Goal: Transaction & Acquisition: Purchase product/service

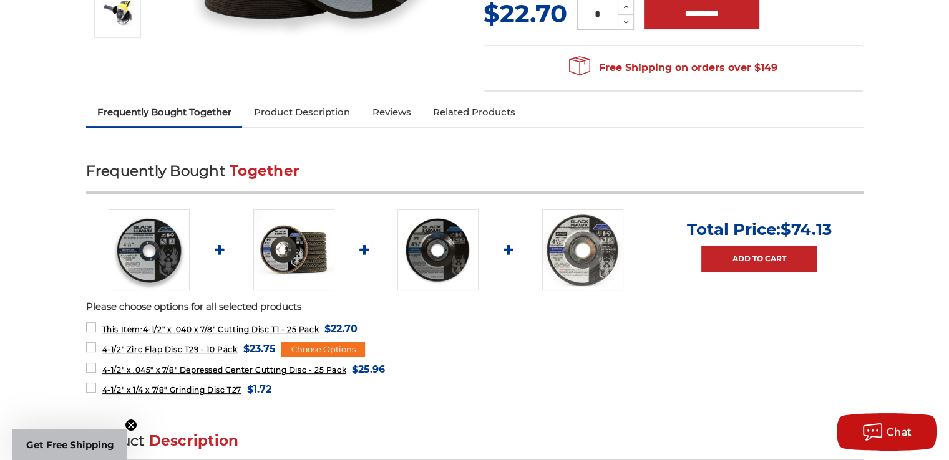
scroll to position [374, 0]
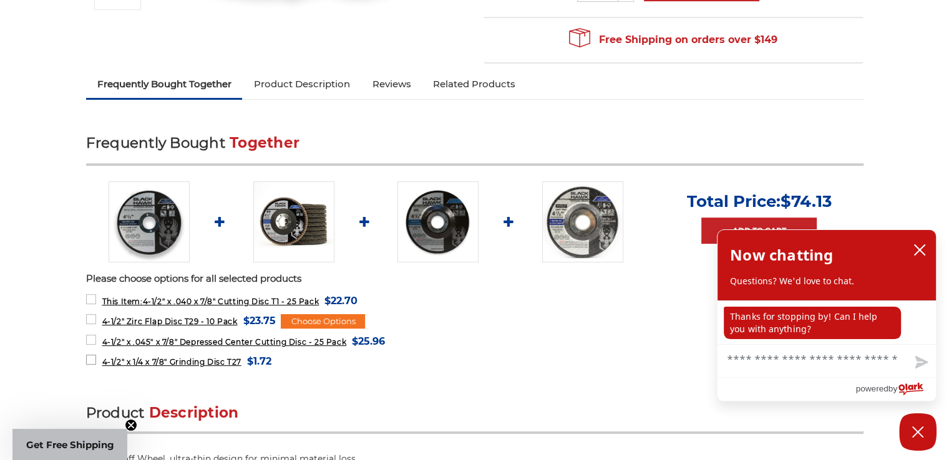
click at [90, 360] on label "4-1/2" x 1/4 x 7/8" Grinding Disc T27 MSRP: Was: Now: $1.72 (You save )" at bounding box center [178, 361] width 185 height 17
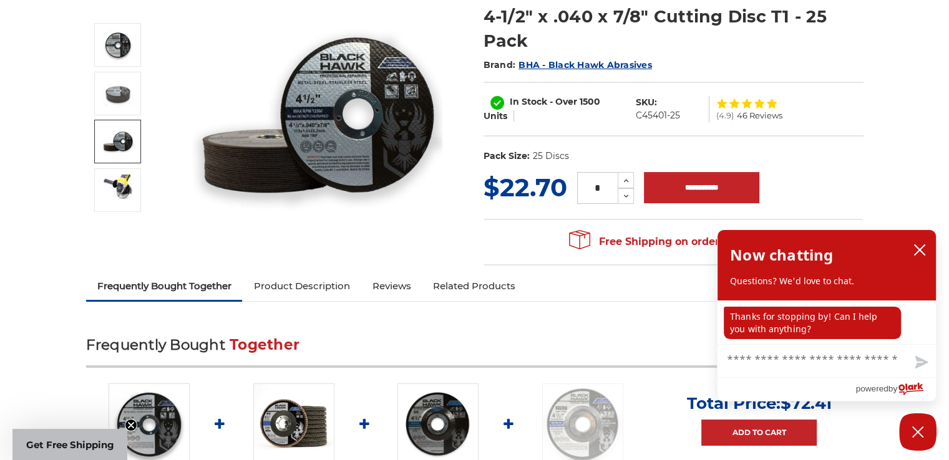
scroll to position [125, 0]
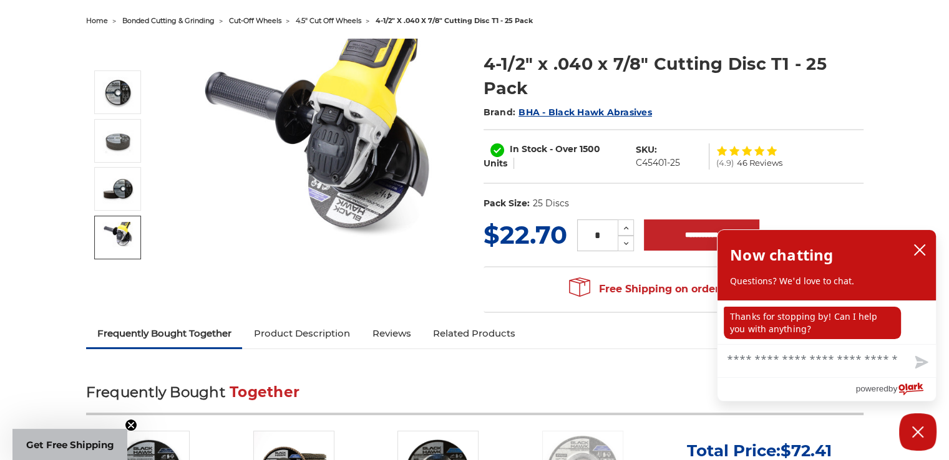
click at [120, 249] on img at bounding box center [117, 237] width 31 height 31
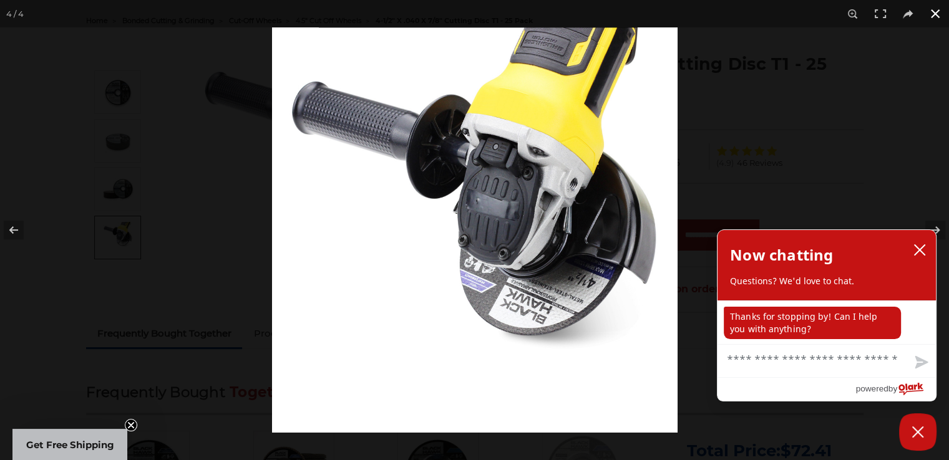
click at [922, 14] on button at bounding box center [934, 13] width 27 height 27
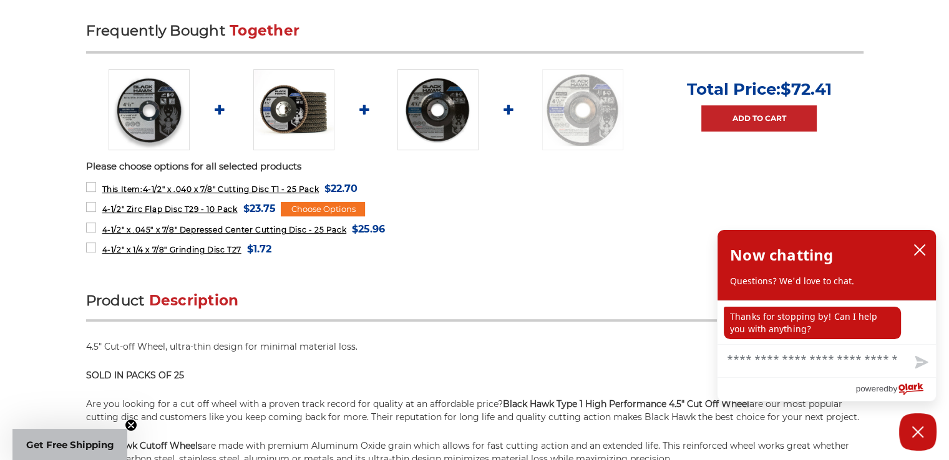
scroll to position [499, 0]
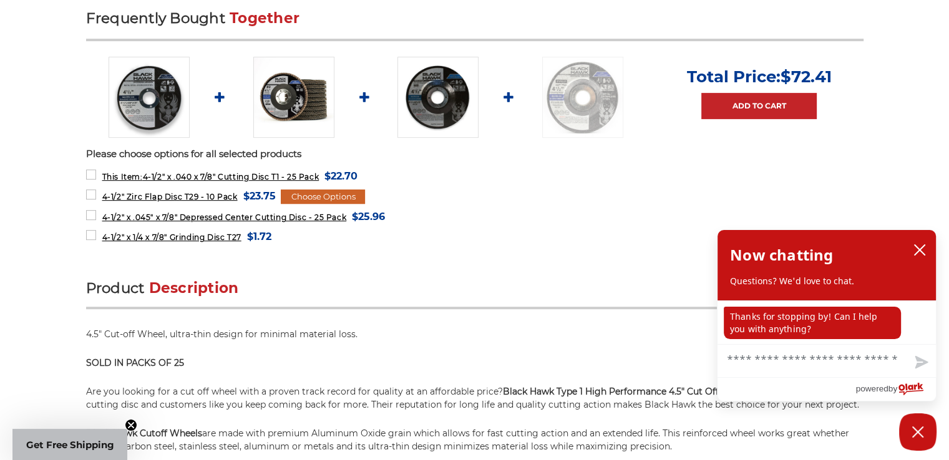
click at [334, 190] on div "Choose Options" at bounding box center [323, 197] width 84 height 15
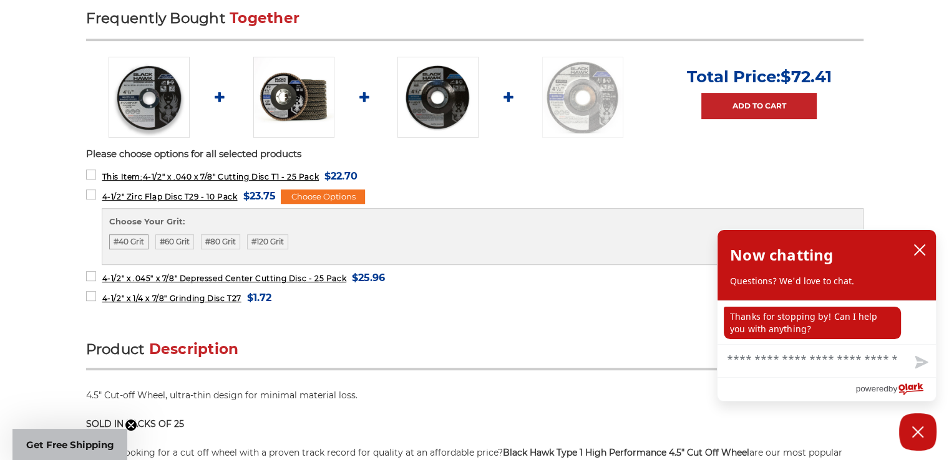
click at [123, 241] on label "#40 Grit" at bounding box center [128, 242] width 39 height 15
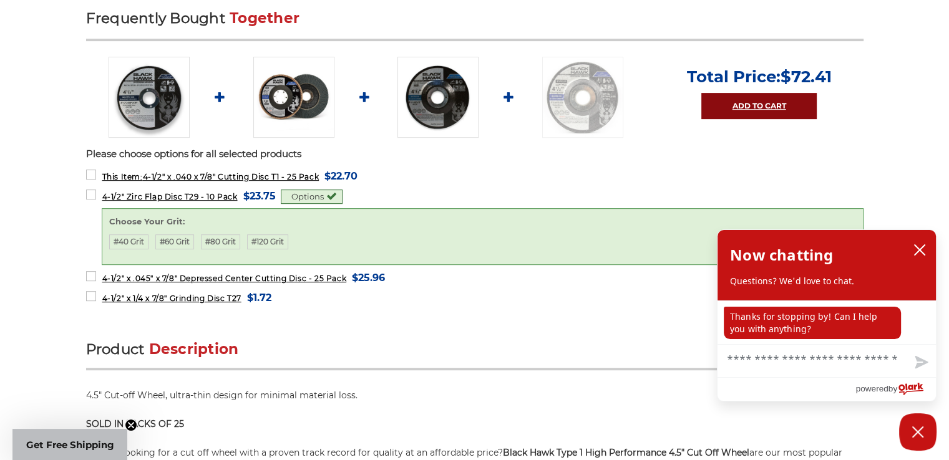
click at [752, 96] on link "Add to Cart" at bounding box center [758, 106] width 115 height 26
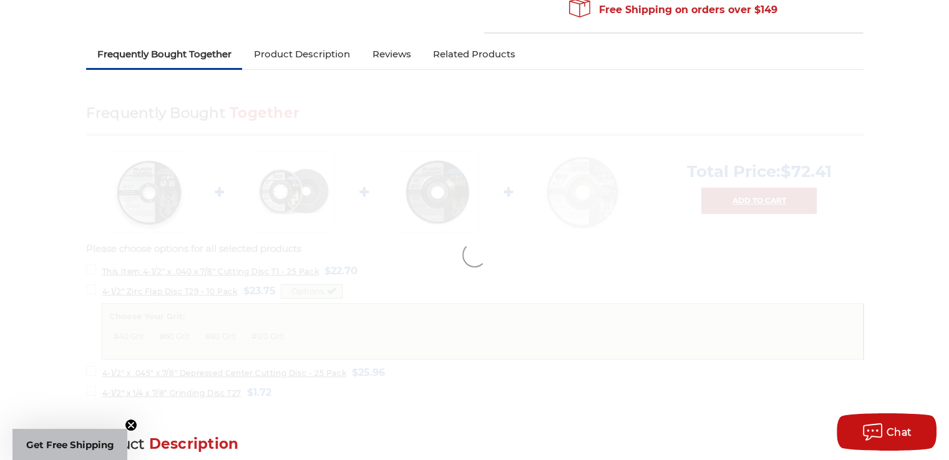
scroll to position [374, 0]
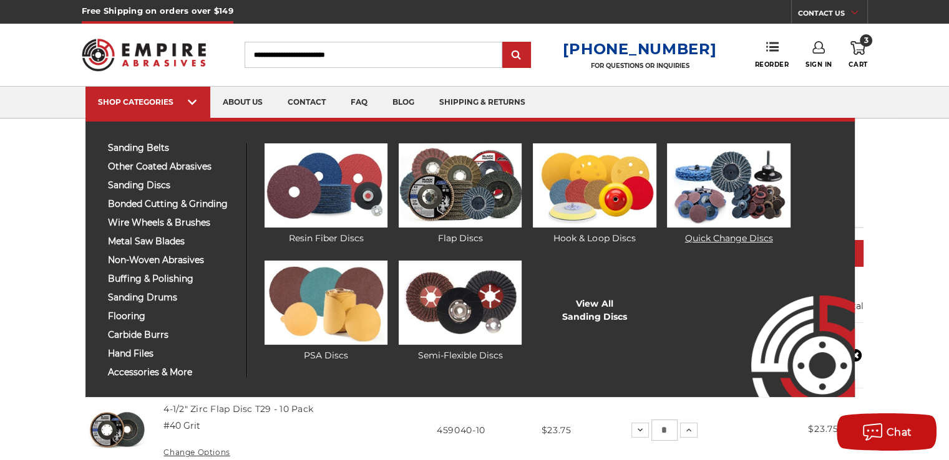
click at [753, 225] on img at bounding box center [728, 185] width 123 height 84
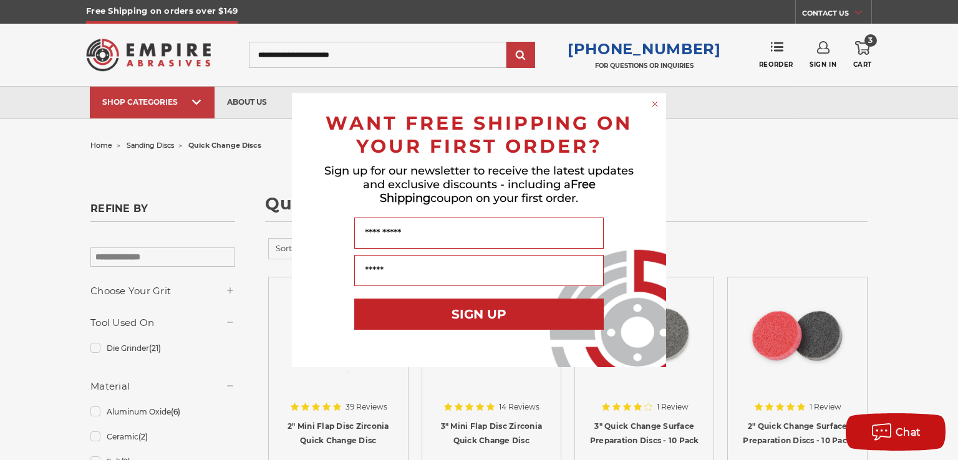
click at [651, 105] on icon "Close dialog" at bounding box center [655, 104] width 12 height 12
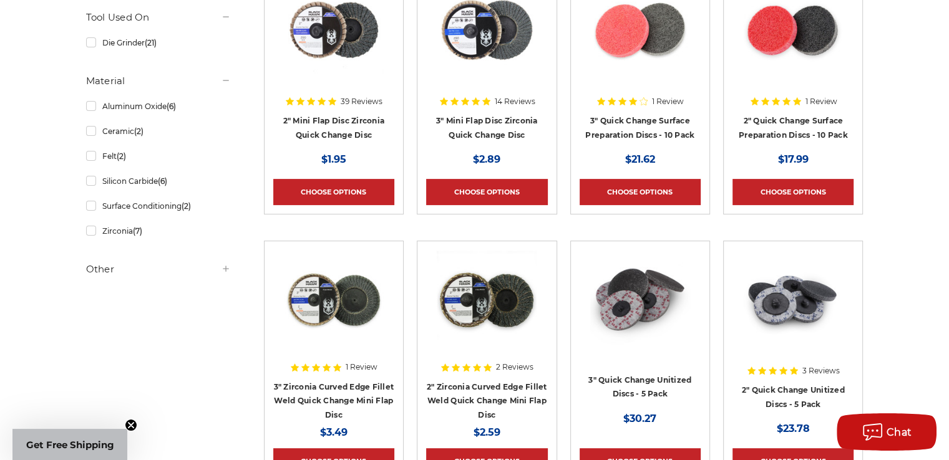
scroll to position [249, 0]
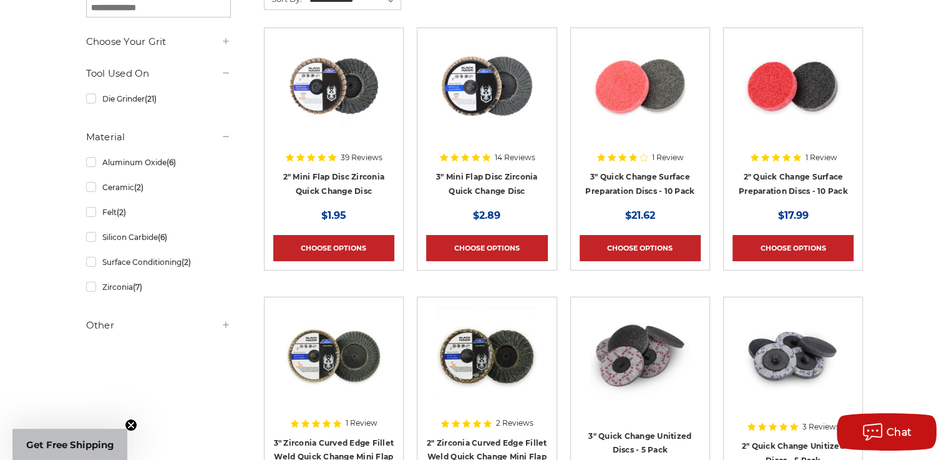
click at [143, 49] on div "Choose Your Grit #36 Grit (6) #40 Grit (12) #60 Grit (12)" at bounding box center [158, 187] width 145 height 305
click at [147, 36] on h5 "Choose Your Grit" at bounding box center [158, 41] width 145 height 15
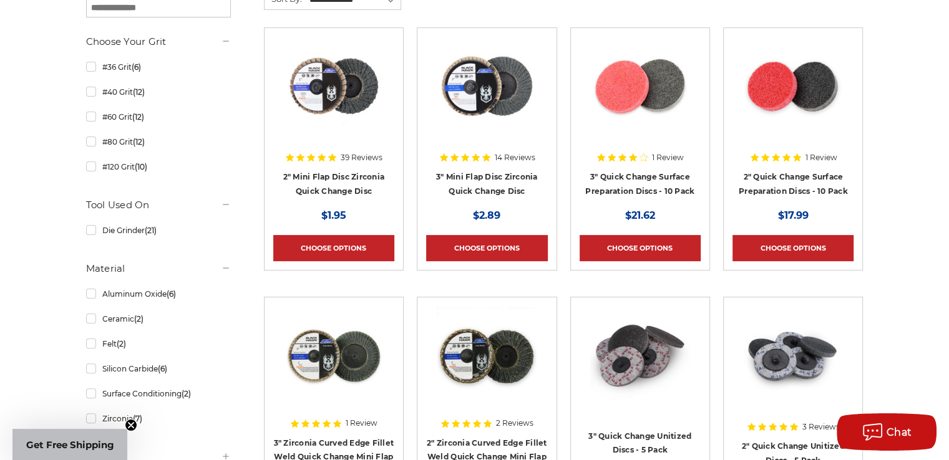
click at [147, 37] on h5 "Choose Your Grit" at bounding box center [158, 41] width 145 height 15
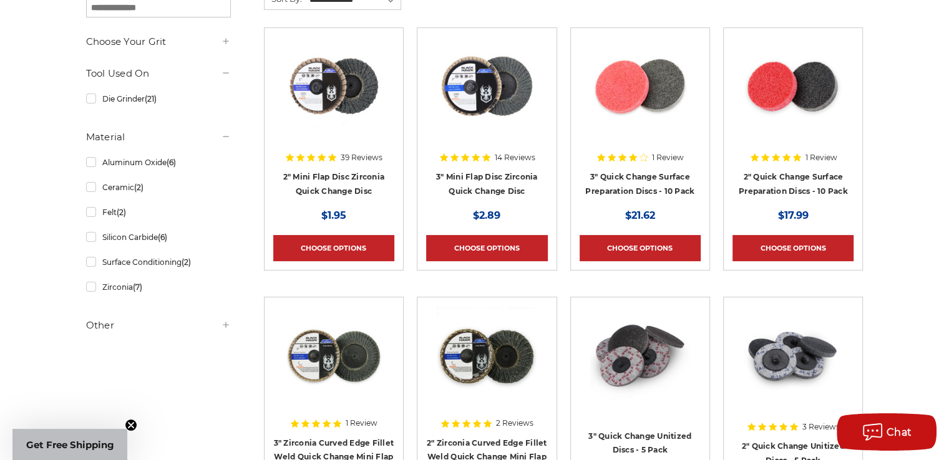
click at [124, 322] on h5 "Other" at bounding box center [158, 325] width 145 height 15
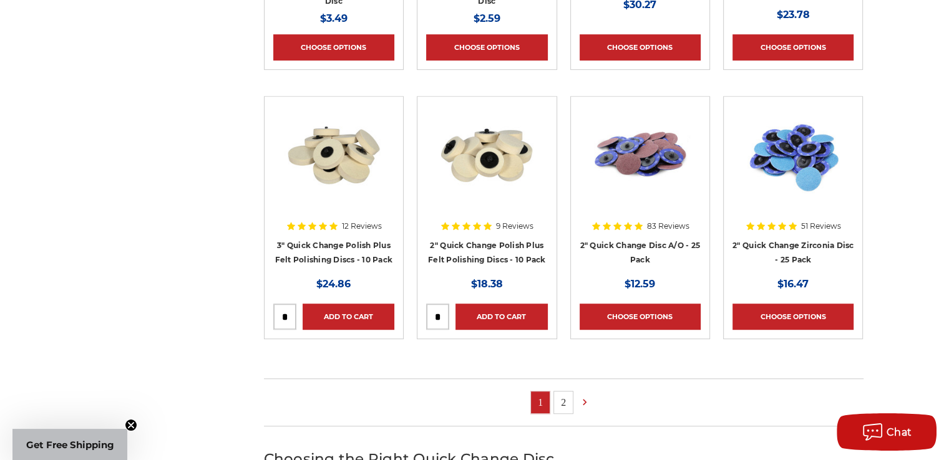
scroll to position [748, 0]
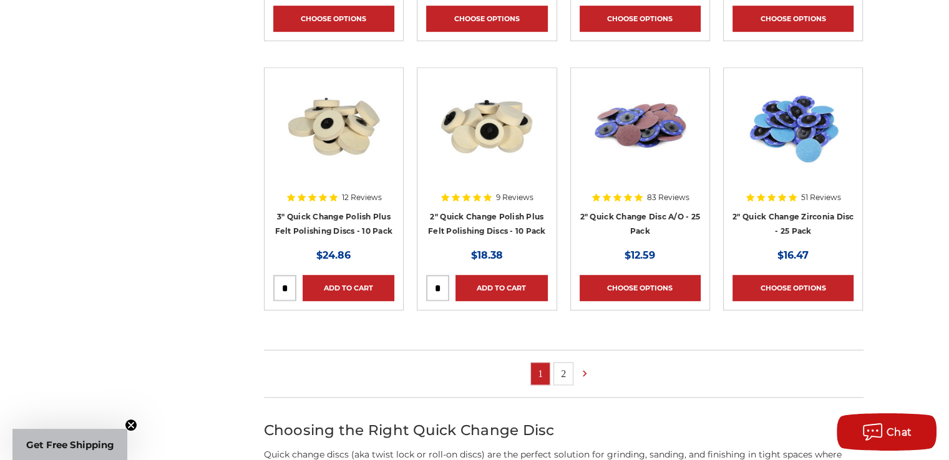
click at [564, 370] on link "2" at bounding box center [563, 374] width 19 height 22
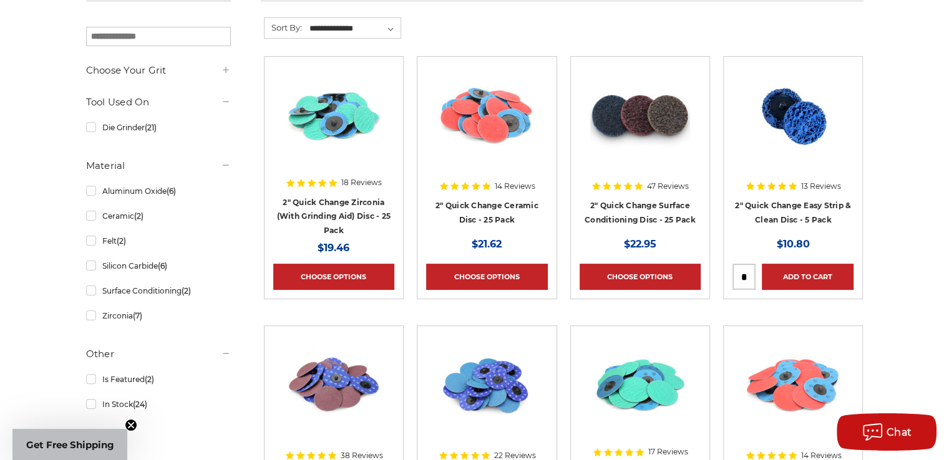
scroll to position [249, 0]
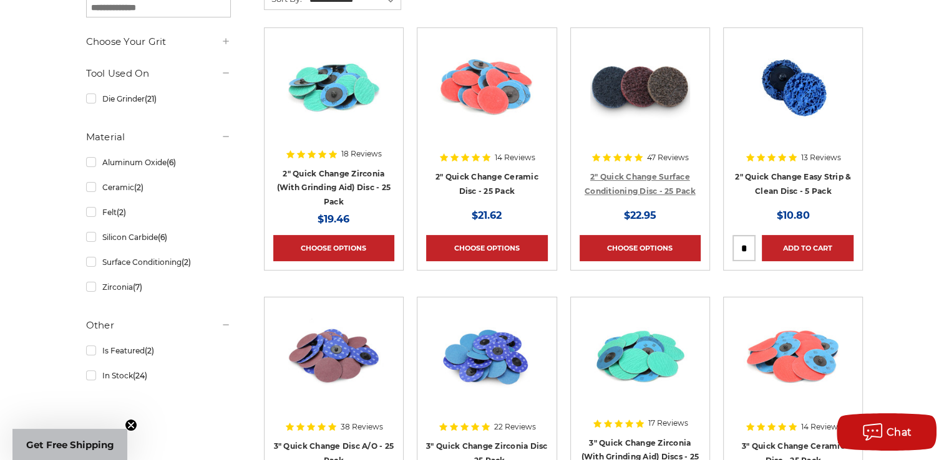
click at [633, 174] on link "2" Quick Change Surface Conditioning Disc - 25 Pack" at bounding box center [639, 184] width 111 height 24
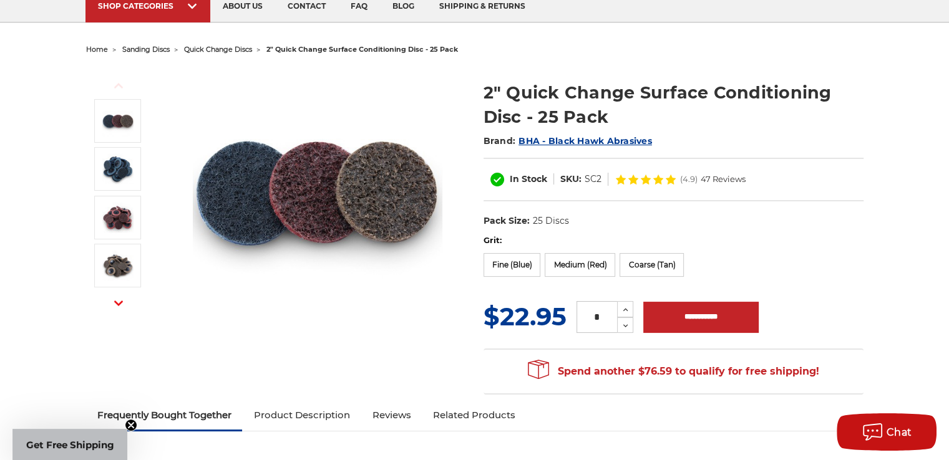
scroll to position [125, 0]
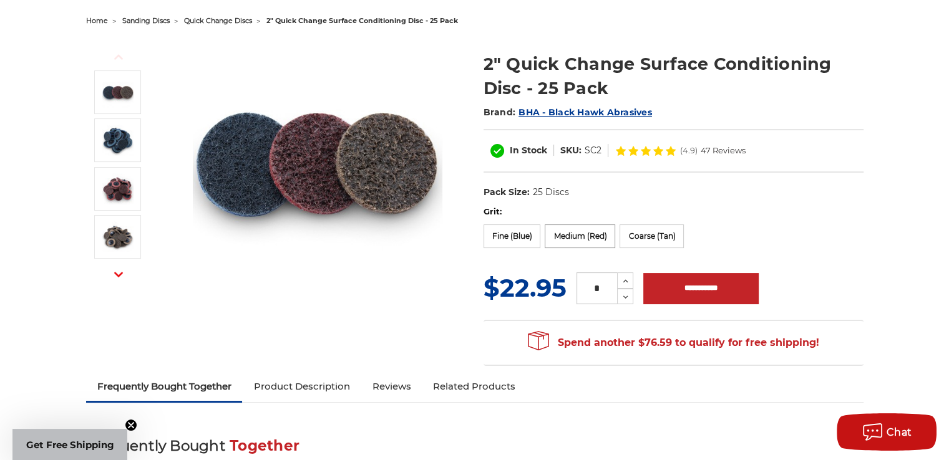
click at [591, 236] on label "Medium (Red)" at bounding box center [579, 237] width 70 height 24
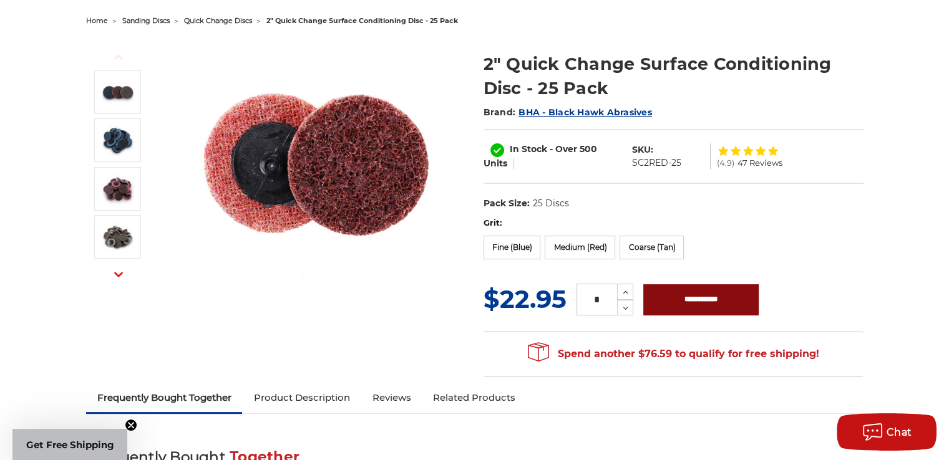
click at [680, 298] on input "**********" at bounding box center [700, 299] width 115 height 31
type input "**********"
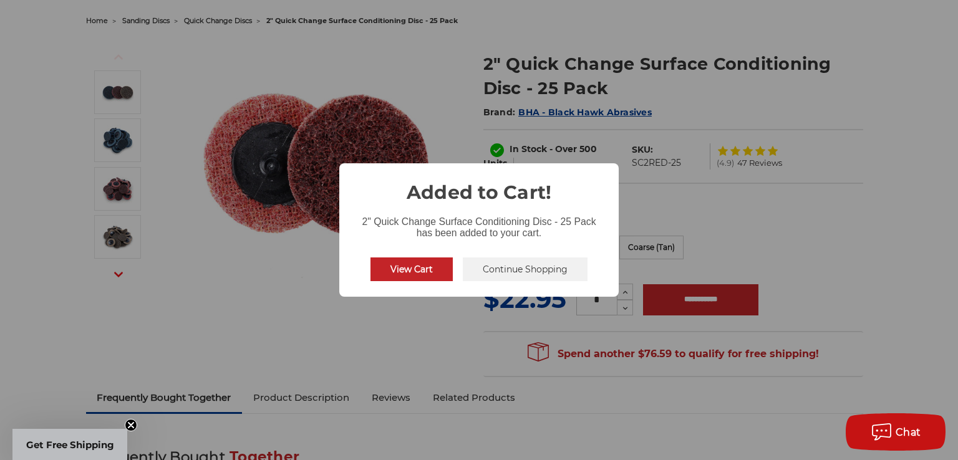
click at [482, 275] on button "Continue Shopping" at bounding box center [525, 270] width 125 height 24
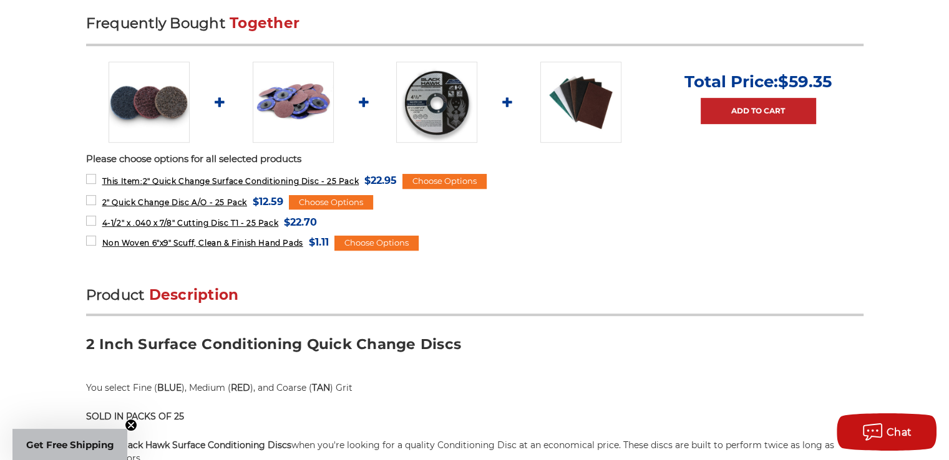
scroll to position [561, 0]
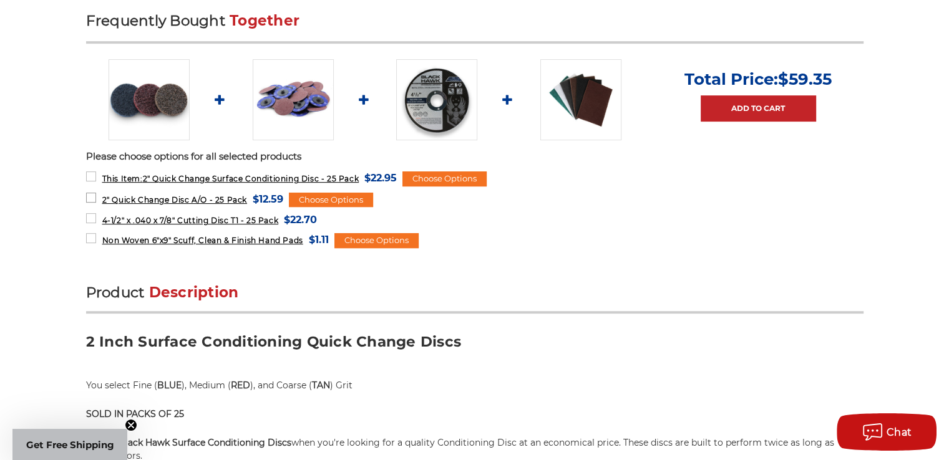
click at [226, 200] on span "2" Quick Change Disc A/O - 25 Pack" at bounding box center [174, 199] width 145 height 9
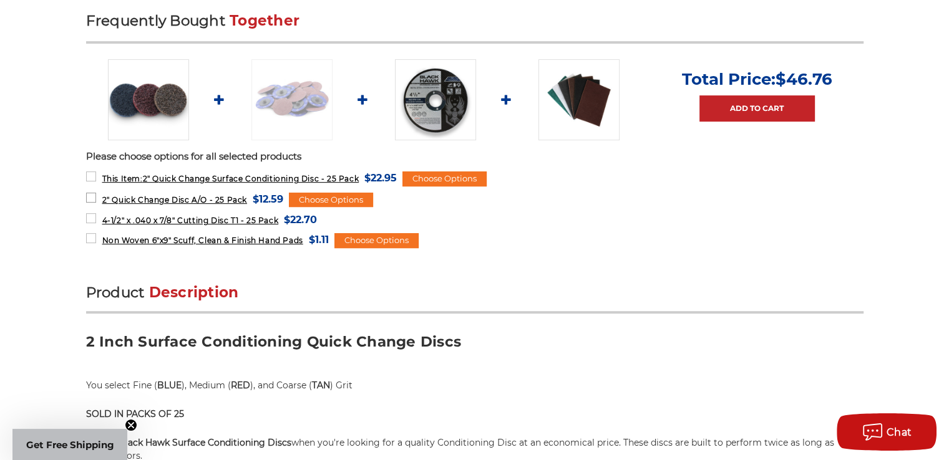
click at [225, 198] on span "2" Quick Change Disc A/O - 25 Pack" at bounding box center [174, 199] width 145 height 9
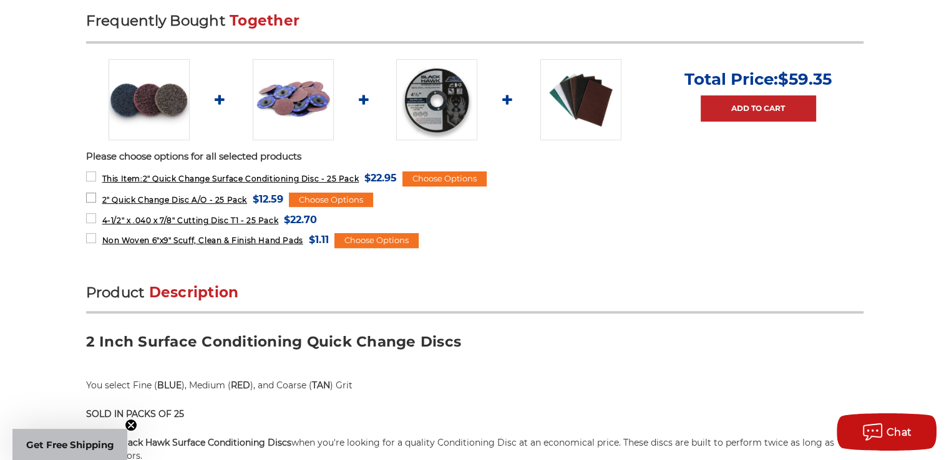
click at [189, 195] on span "2" Quick Change Disc A/O - 25 Pack" at bounding box center [174, 199] width 145 height 9
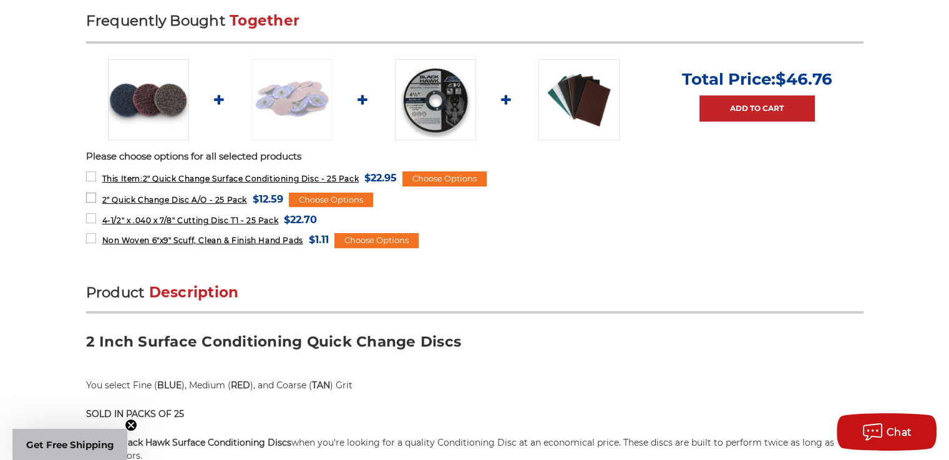
click at [185, 195] on span "2" Quick Change Disc A/O - 25 Pack" at bounding box center [174, 199] width 145 height 9
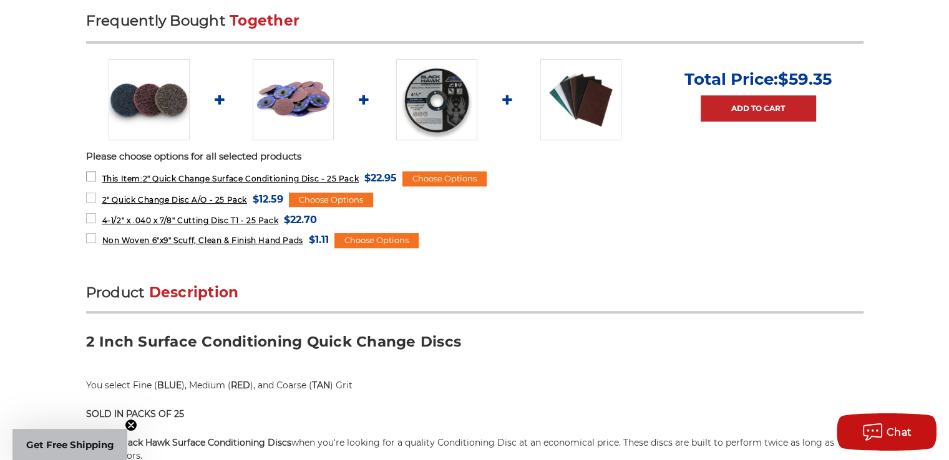
click at [99, 172] on label "This Item: 2" Quick Change Surface Conditioning Disc - 25 Pack MSRP: Was: Now: …" at bounding box center [241, 178] width 311 height 17
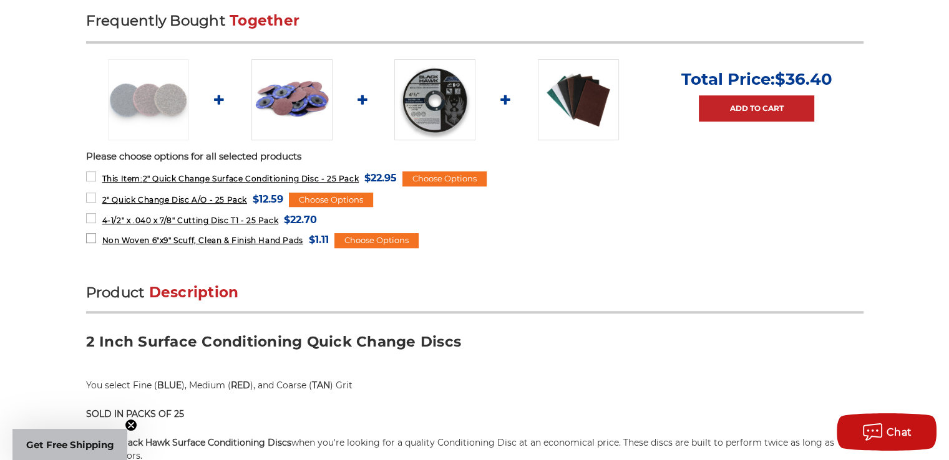
click at [91, 238] on label "Non Woven 6"x9" Scuff, Clean & Finish Hand Pads MSRP: Was: Now: $1.11 (You save…" at bounding box center [207, 239] width 243 height 17
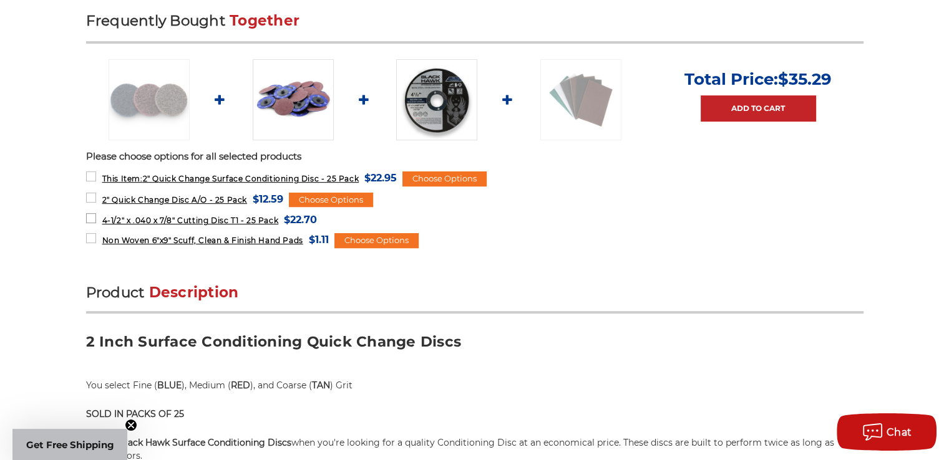
click at [95, 221] on label "4-1/2" x .040 x 7/8" Cutting Disc T1 - 25 Pack MSRP: Was: Now: $22.70 (You save…" at bounding box center [201, 219] width 231 height 17
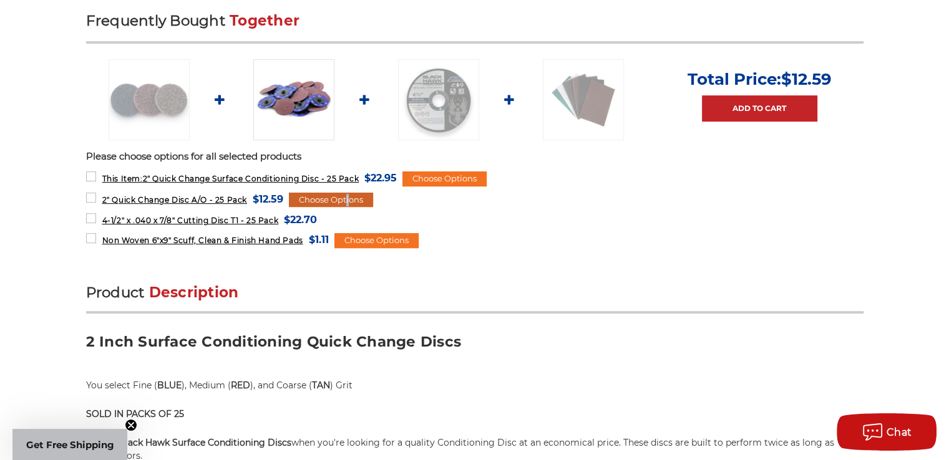
click at [345, 196] on div "Choose Options" at bounding box center [331, 200] width 84 height 15
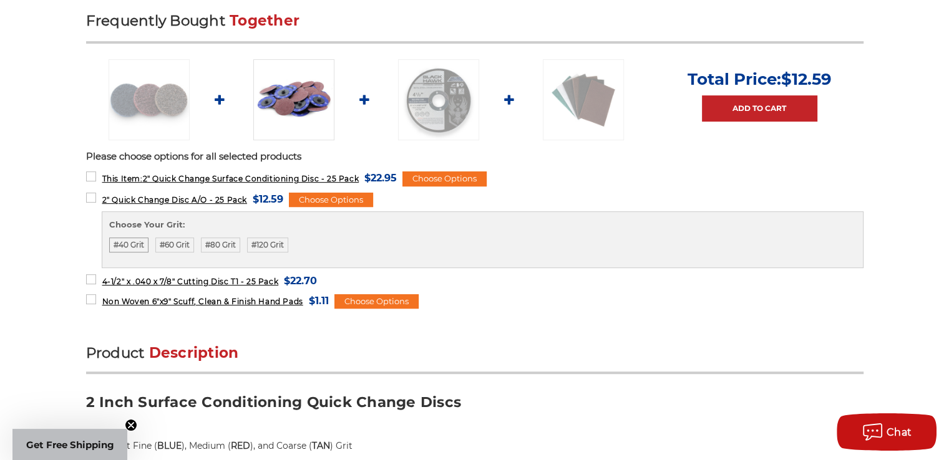
click at [138, 241] on label "#40 Grit" at bounding box center [128, 245] width 39 height 15
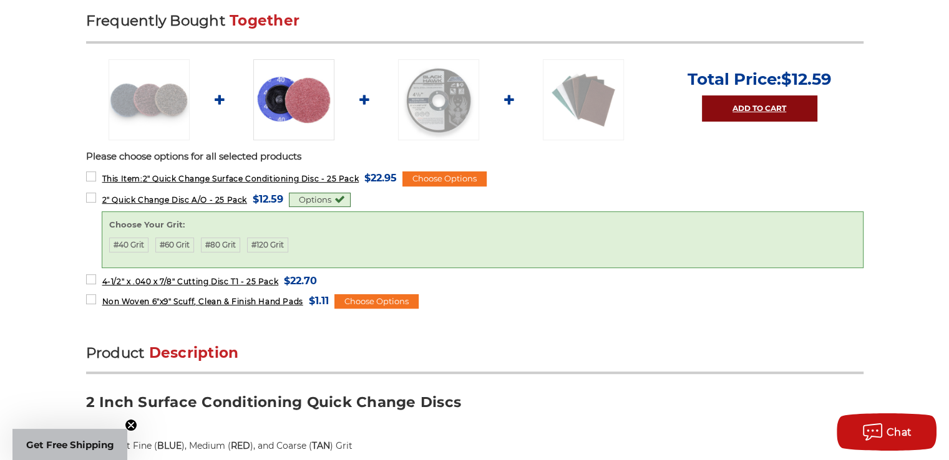
click at [725, 110] on link "Add to Cart" at bounding box center [759, 108] width 115 height 26
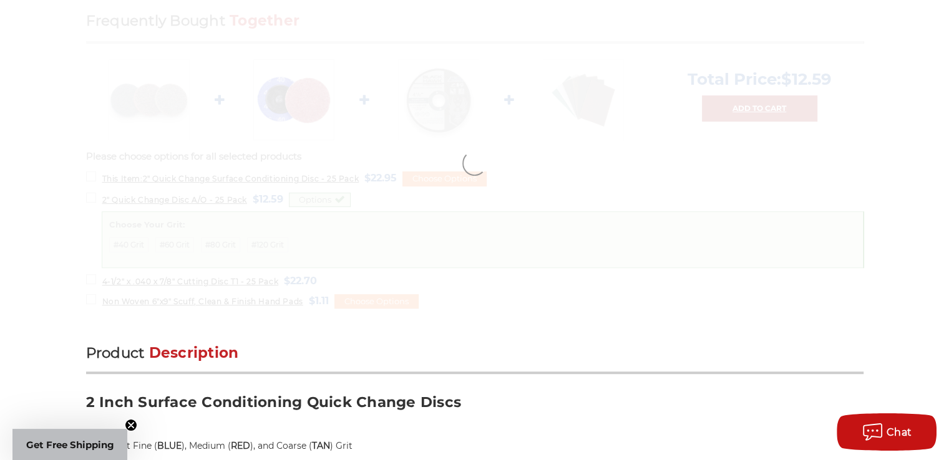
scroll to position [601, 0]
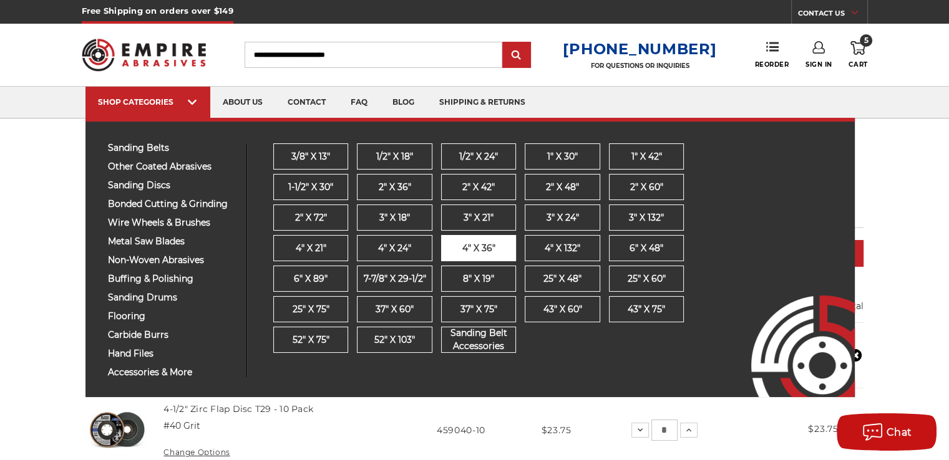
click at [493, 254] on link "4" x 36"" at bounding box center [478, 248] width 75 height 26
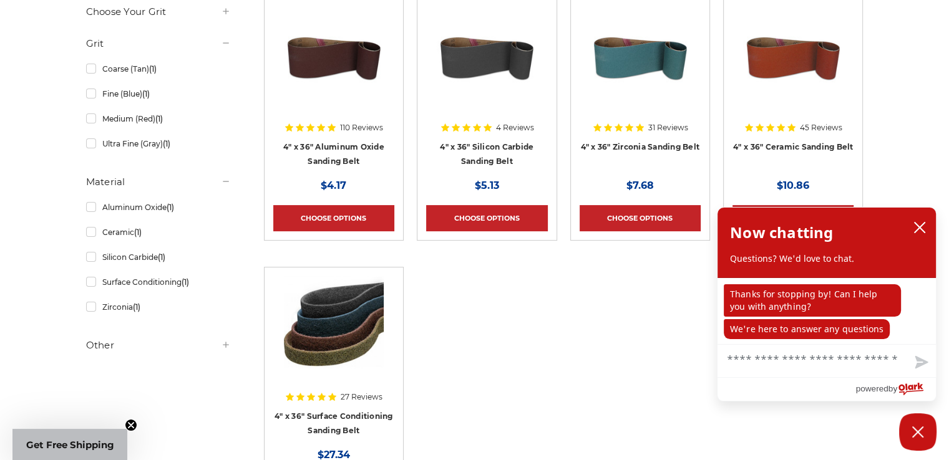
scroll to position [249, 0]
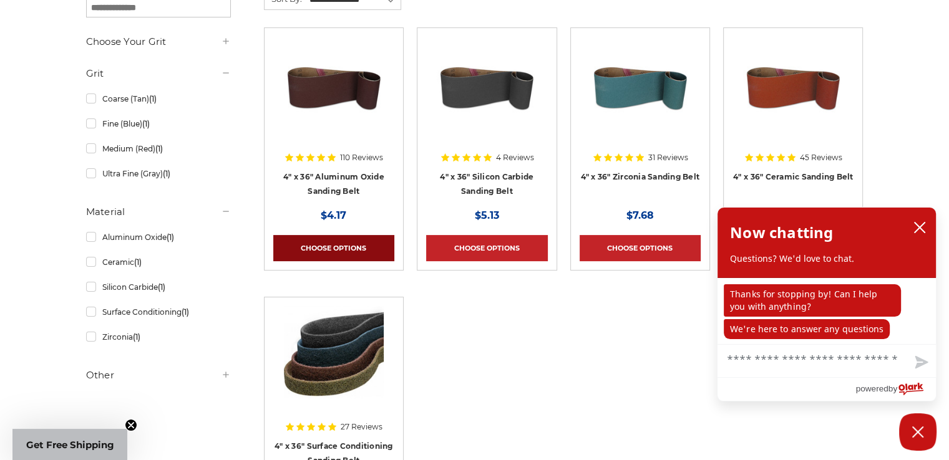
click at [316, 238] on link "Choose Options" at bounding box center [333, 248] width 121 height 26
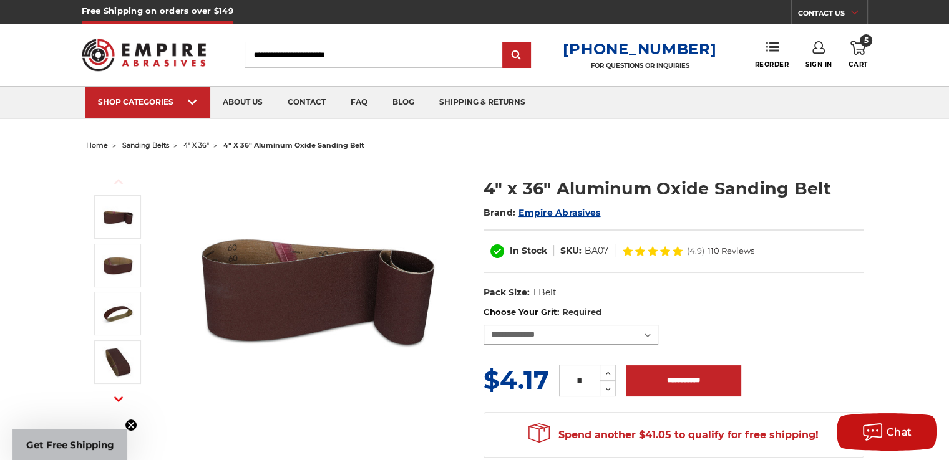
click at [541, 325] on select "**********" at bounding box center [570, 335] width 175 height 20
select select "****"
click at [483, 325] on select "**********" at bounding box center [570, 335] width 175 height 20
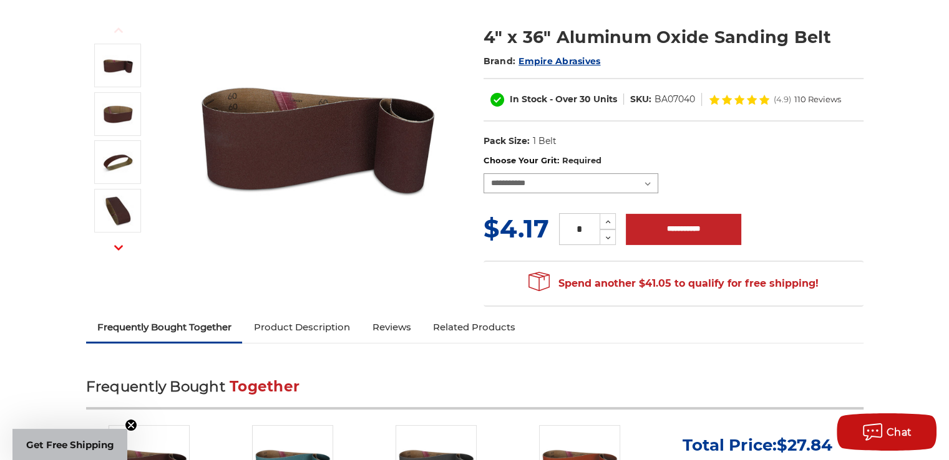
scroll to position [125, 0]
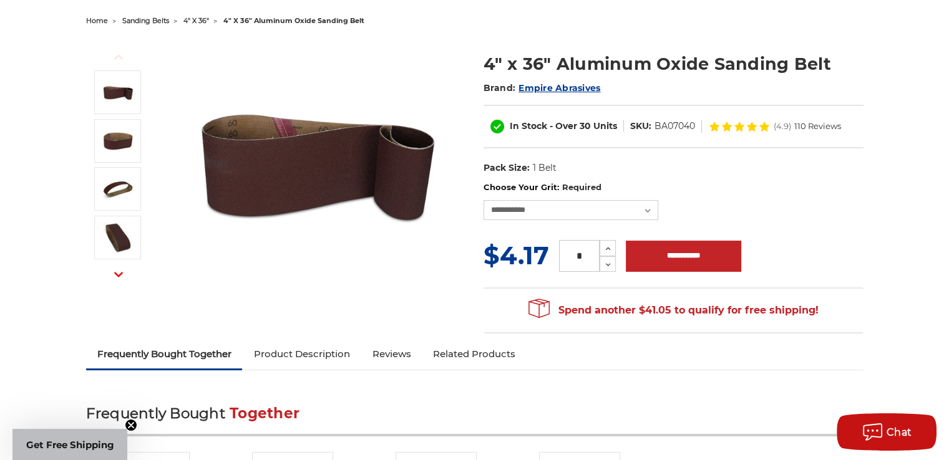
drag, startPoint x: 588, startPoint y: 253, endPoint x: 554, endPoint y: 251, distance: 33.7
click at [554, 251] on div "* Increase Quantity: Decrease Quantity:" at bounding box center [587, 256] width 77 height 32
type input "**"
click at [664, 253] on input "**********" at bounding box center [683, 256] width 115 height 31
type input "**********"
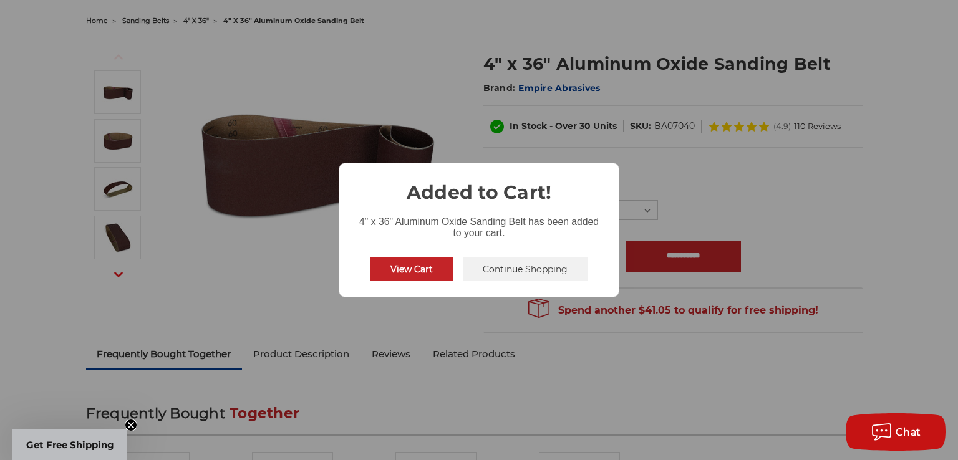
click at [401, 278] on button "View Cart" at bounding box center [411, 270] width 82 height 24
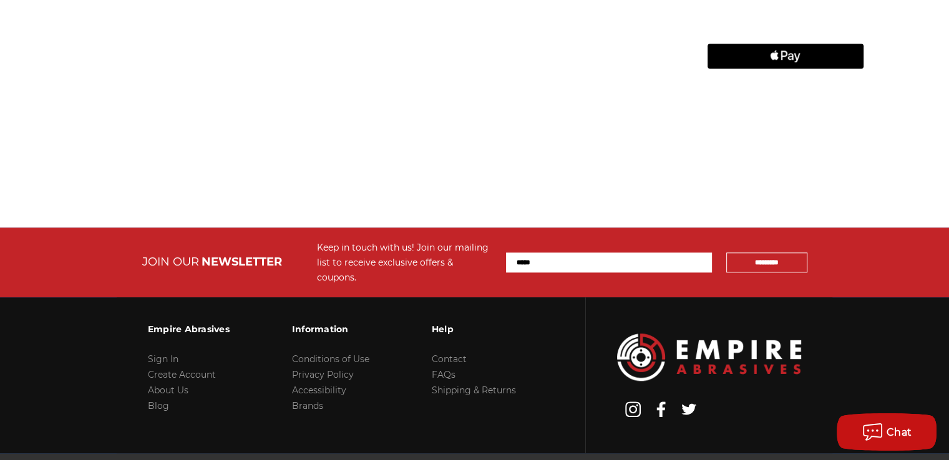
scroll to position [1123, 0]
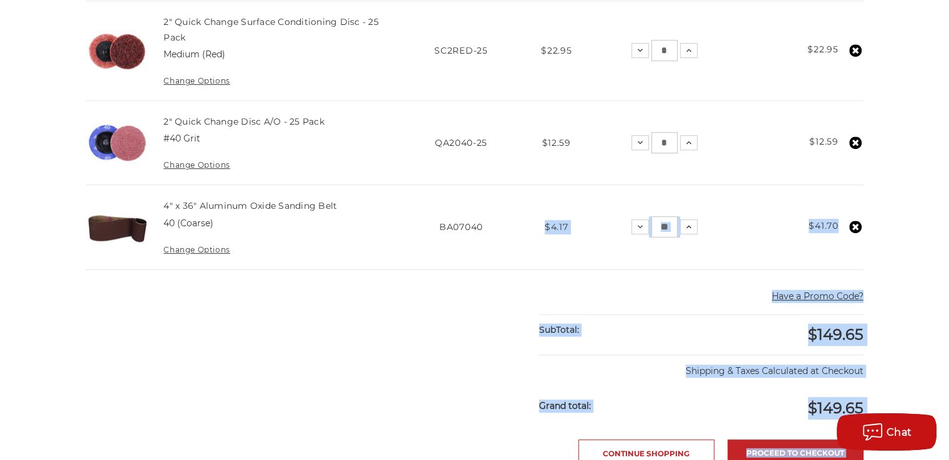
drag, startPoint x: 544, startPoint y: 268, endPoint x: 550, endPoint y: 253, distance: 15.6
click at [549, 256] on main "home your cart Your Cart Congratulations! Your order may qualify for free shipp…" at bounding box center [474, 163] width 790 height 1176
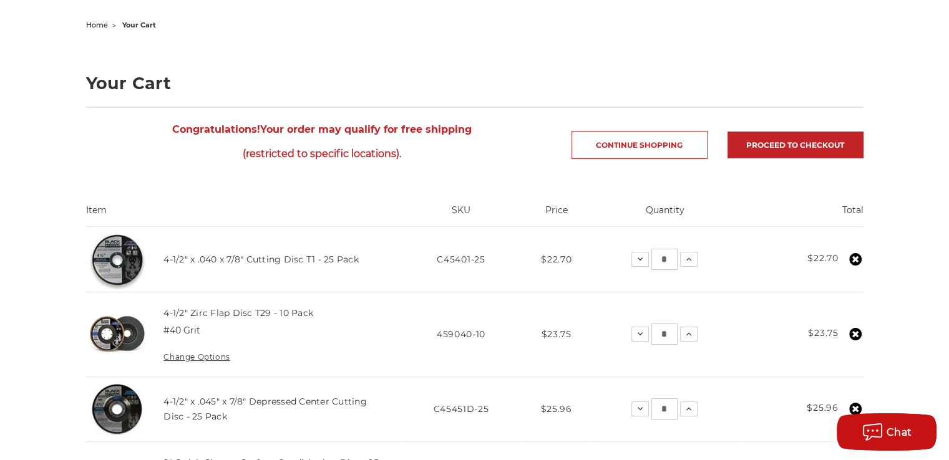
scroll to position [0, 0]
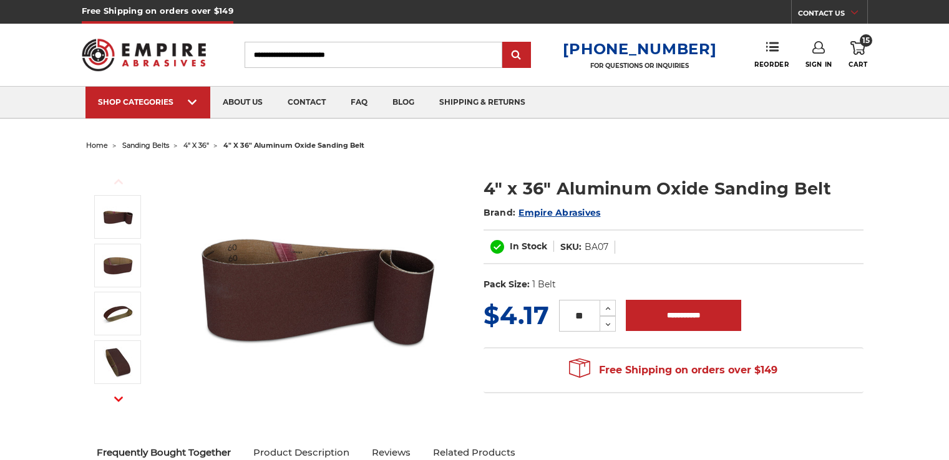
select select "****"
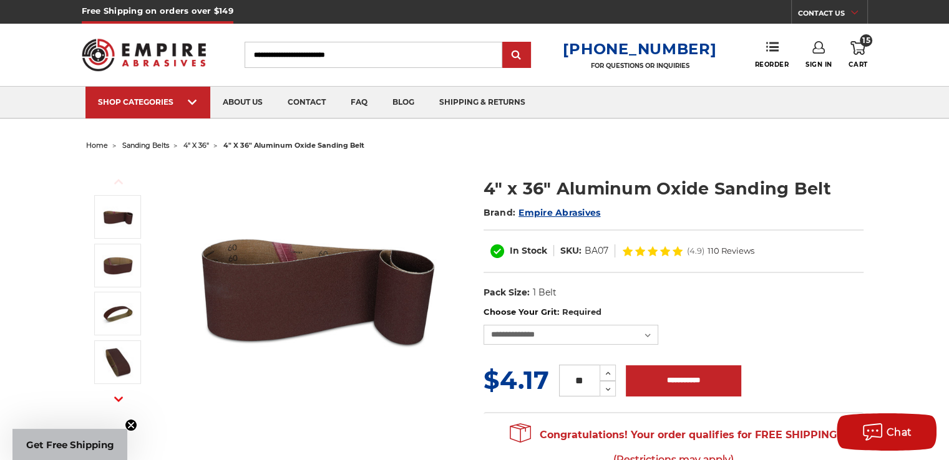
click at [152, 145] on span "sanding belts" at bounding box center [145, 145] width 47 height 9
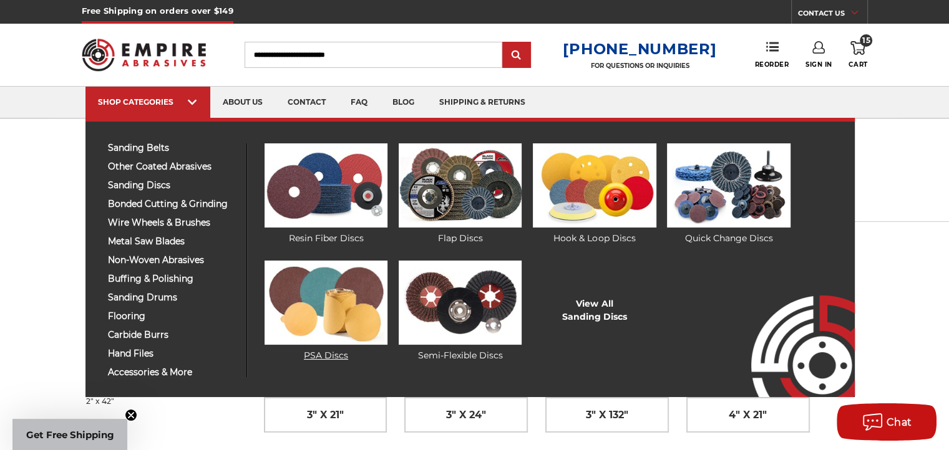
click at [329, 315] on img at bounding box center [325, 303] width 123 height 84
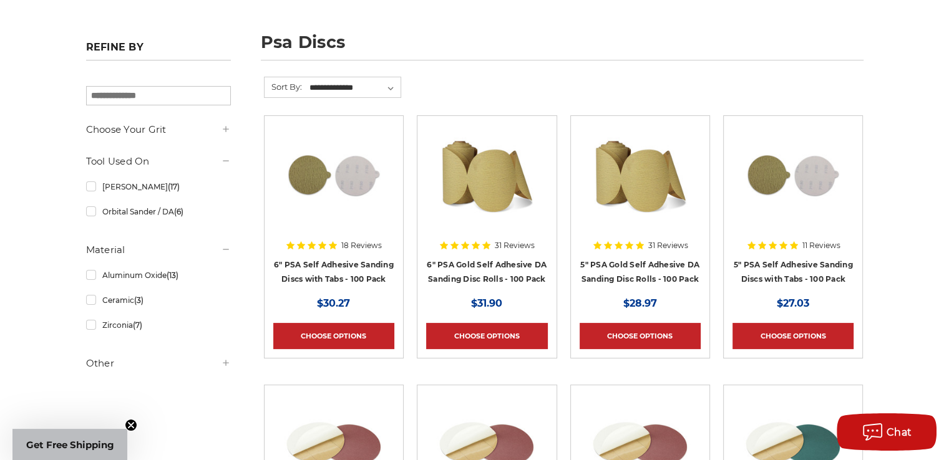
scroll to position [125, 0]
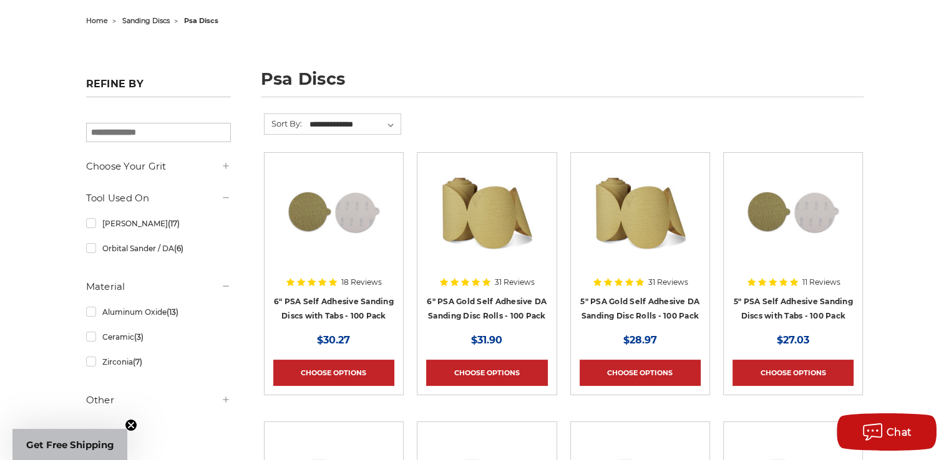
click at [474, 248] on img at bounding box center [487, 212] width 100 height 100
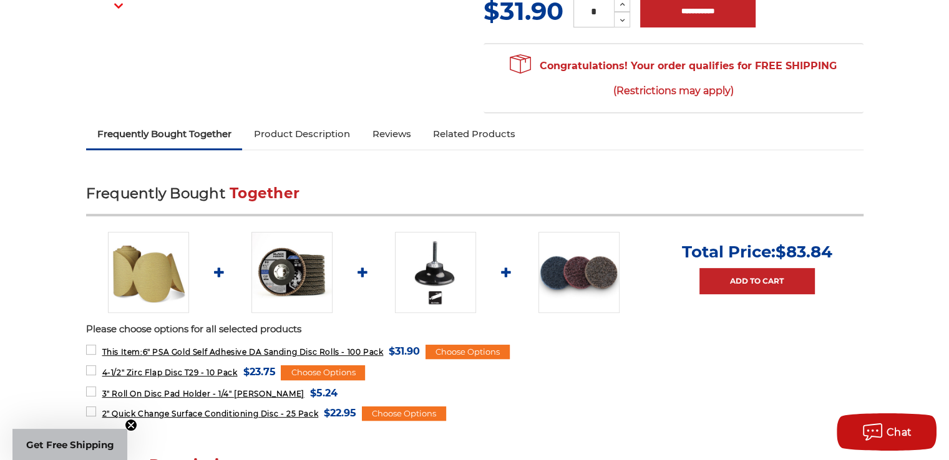
scroll to position [437, 0]
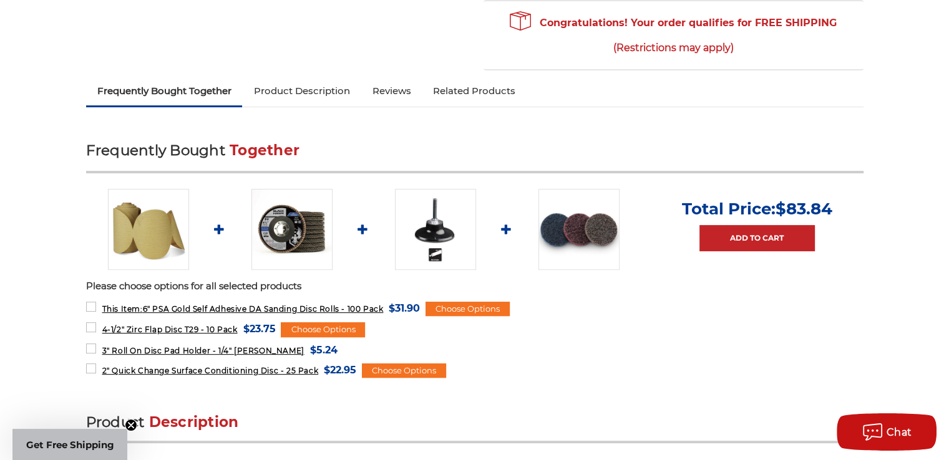
drag, startPoint x: 235, startPoint y: 248, endPoint x: 235, endPoint y: 207, distance: 41.2
click at [235, 245] on ul "Total Price: $83.84 Add to Cart" at bounding box center [474, 229] width 777 height 81
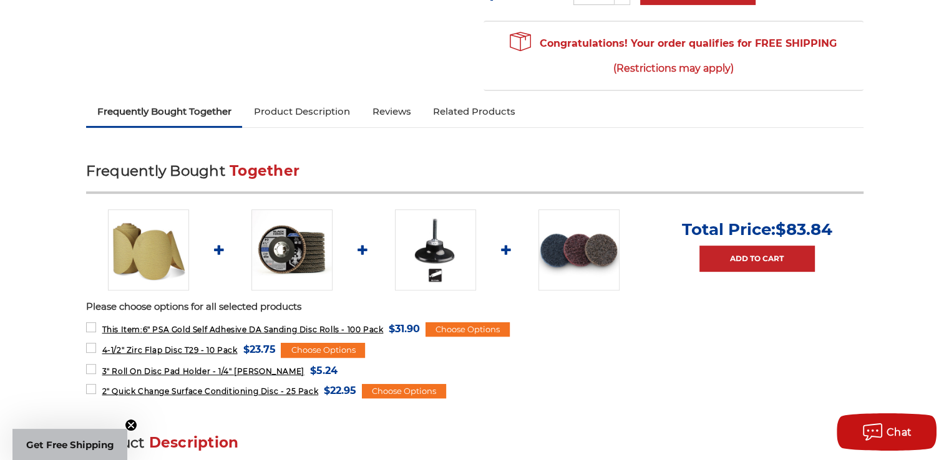
scroll to position [125, 0]
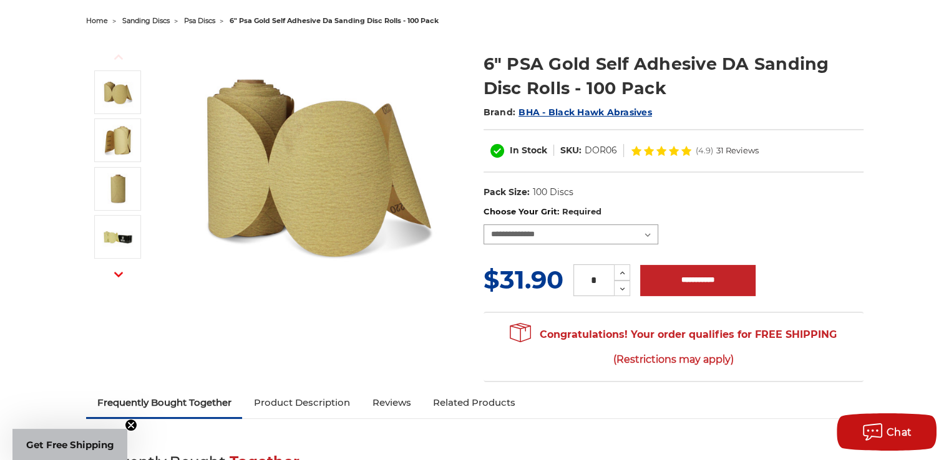
click at [546, 226] on select "**********" at bounding box center [570, 235] width 175 height 20
select select "***"
click at [483, 225] on select "**********" at bounding box center [570, 235] width 175 height 20
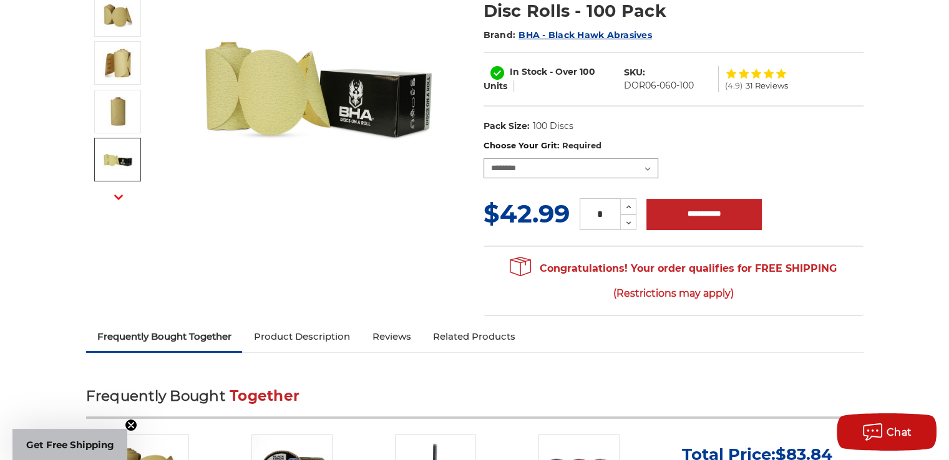
scroll to position [0, 0]
